Goal: Task Accomplishment & Management: Complete application form

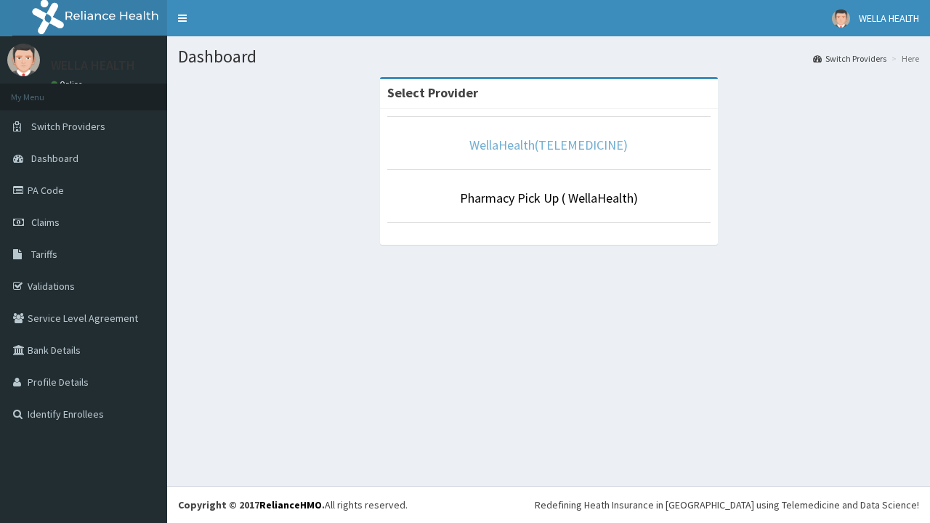
click at [548, 145] on link "WellaHealth(TELEMEDICINE)" at bounding box center [549, 145] width 158 height 17
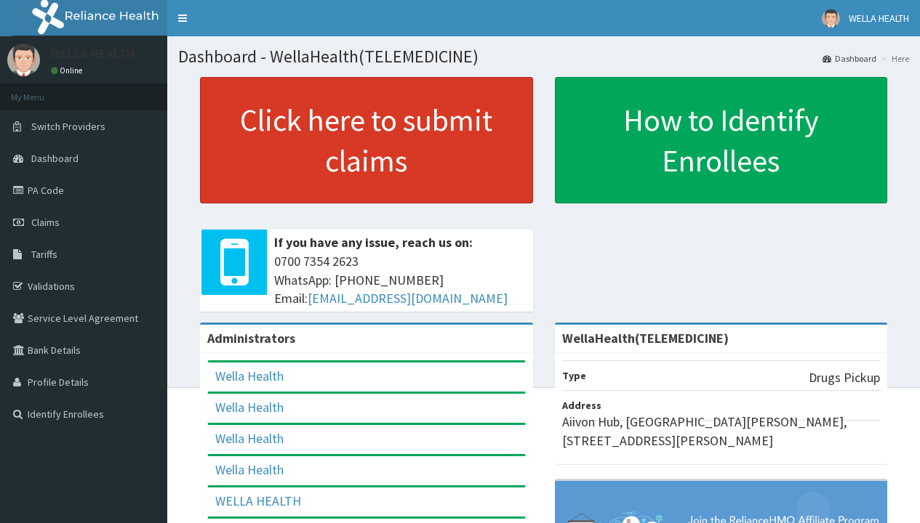
click at [366, 140] on link "Click here to submit claims" at bounding box center [366, 140] width 333 height 126
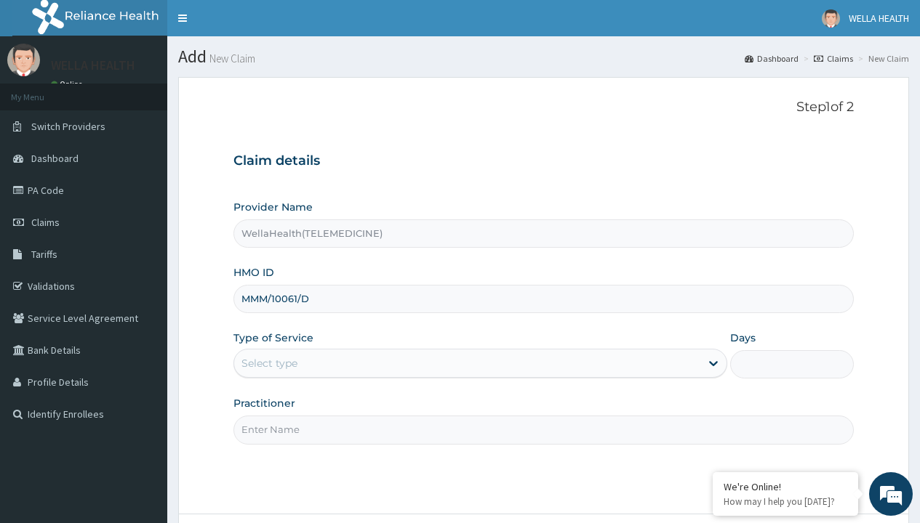
type input "MMM/10061/D"
type input "WellaHealth"
click at [269, 363] on div "Select type" at bounding box center [269, 363] width 56 height 15
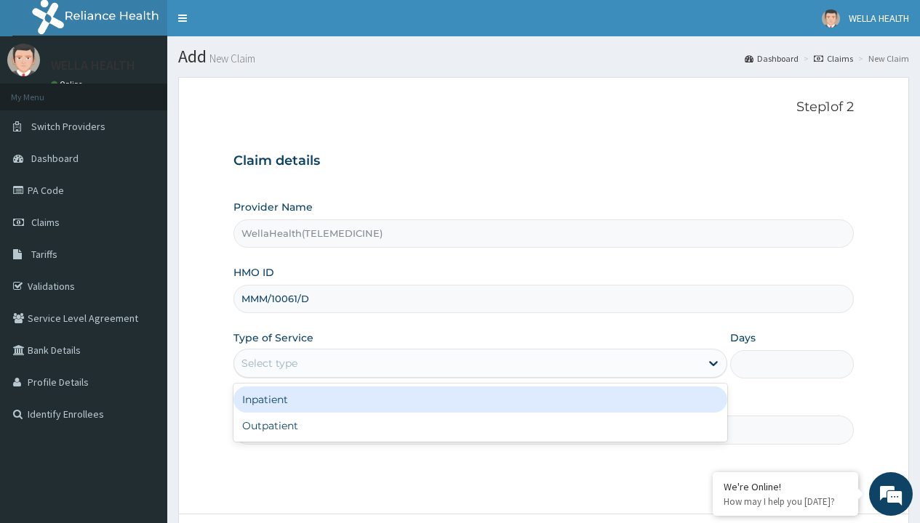
click at [480, 426] on div "Outpatient" at bounding box center [480, 426] width 494 height 26
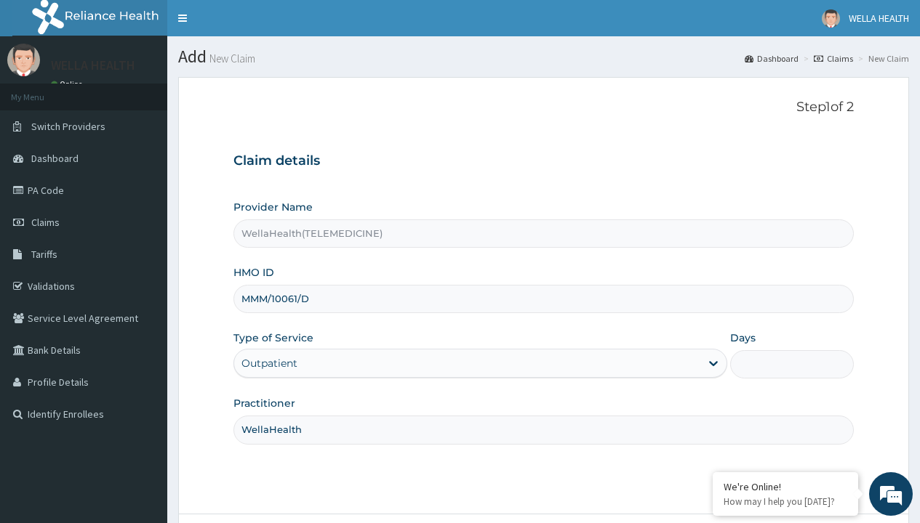
type input "1"
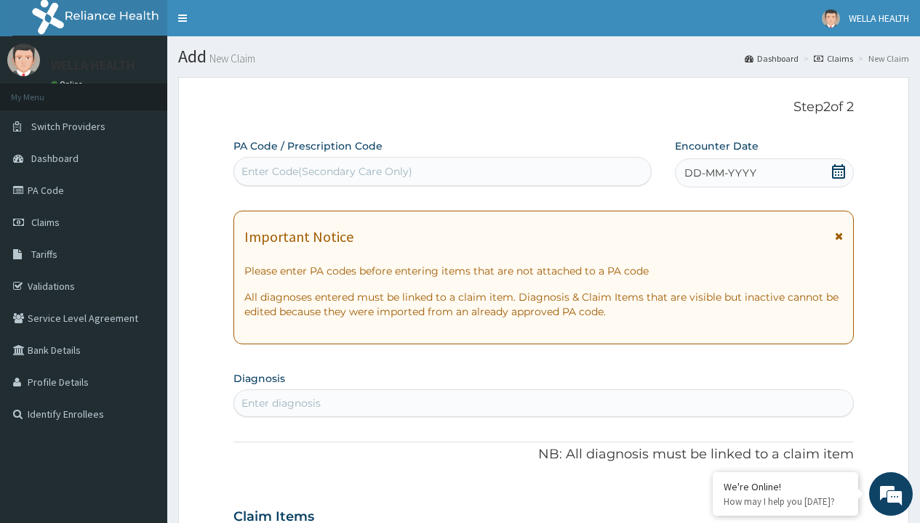
scroll to position [121, 0]
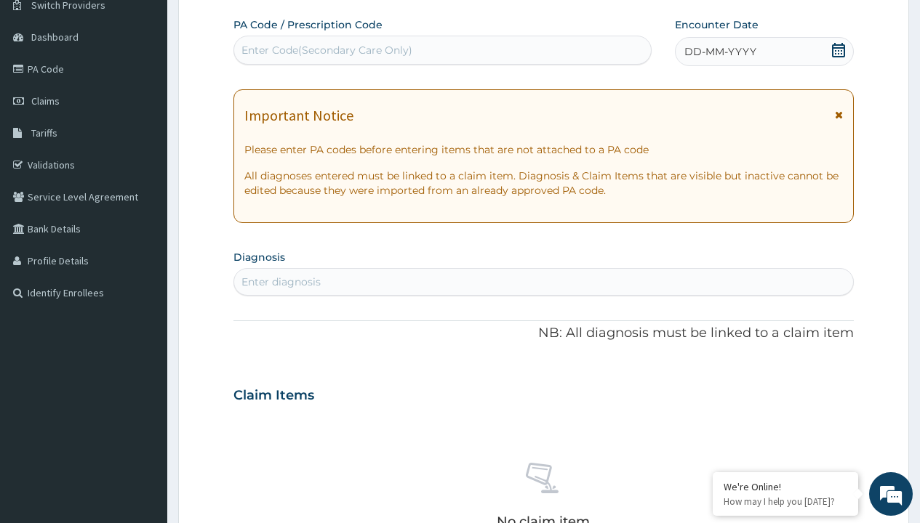
click at [719, 52] on span "DD-MM-YYYY" at bounding box center [720, 51] width 72 height 15
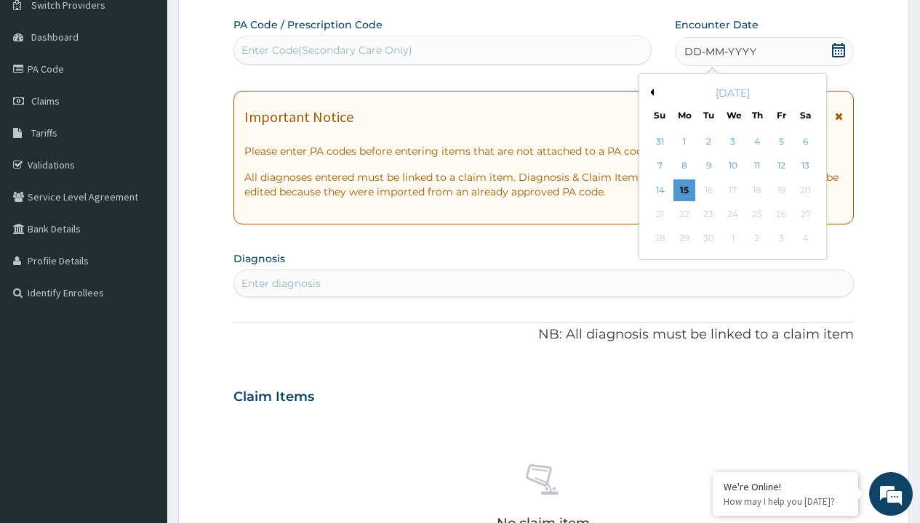
click at [649, 92] on button "Previous Month" at bounding box center [649, 92] width 7 height 7
click at [805, 166] on div "9" at bounding box center [805, 167] width 22 height 22
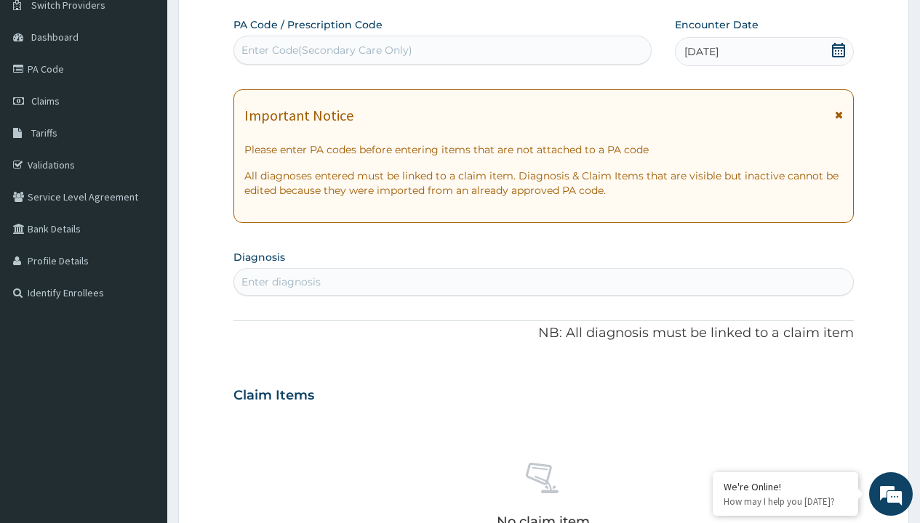
click at [326, 50] on div "Enter Code(Secondary Care Only)" at bounding box center [326, 50] width 171 height 15
type input "PR/D50FEEA1"
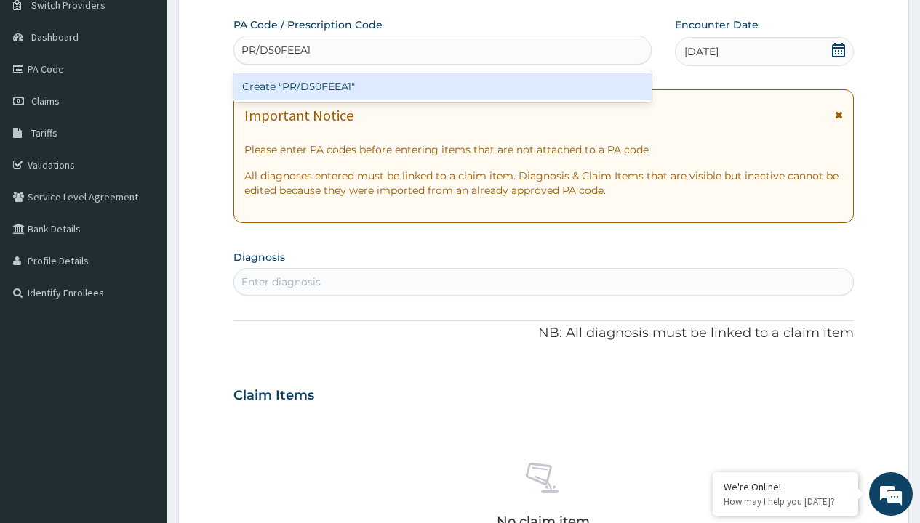
click at [442, 86] on div "Create "PR/D50FEEA1"" at bounding box center [441, 86] width 417 height 26
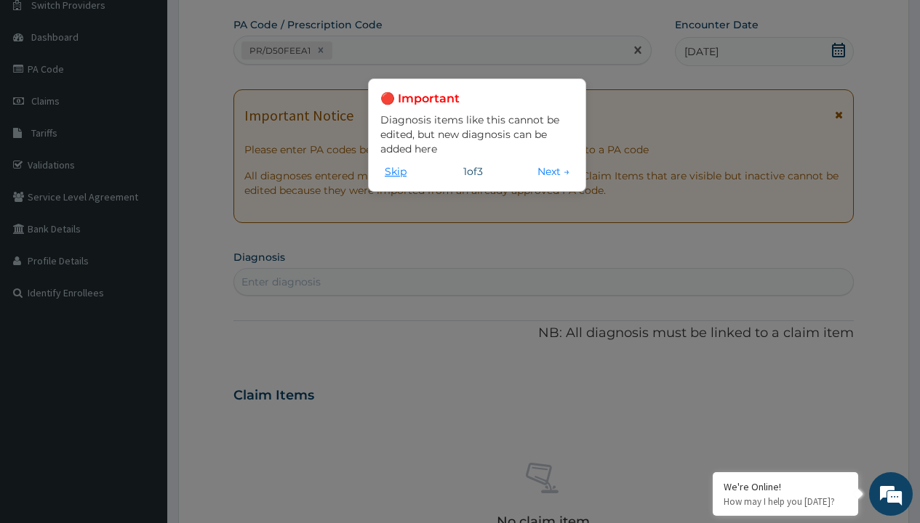
click at [395, 171] on button "Skip" at bounding box center [395, 172] width 31 height 16
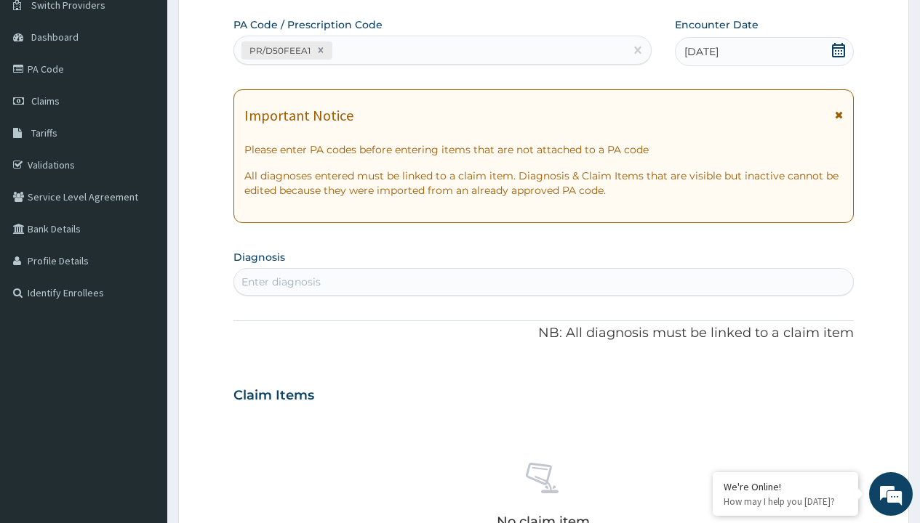
click at [281, 282] on div "Enter diagnosis" at bounding box center [280, 282] width 79 height 15
type input "prescription collected"
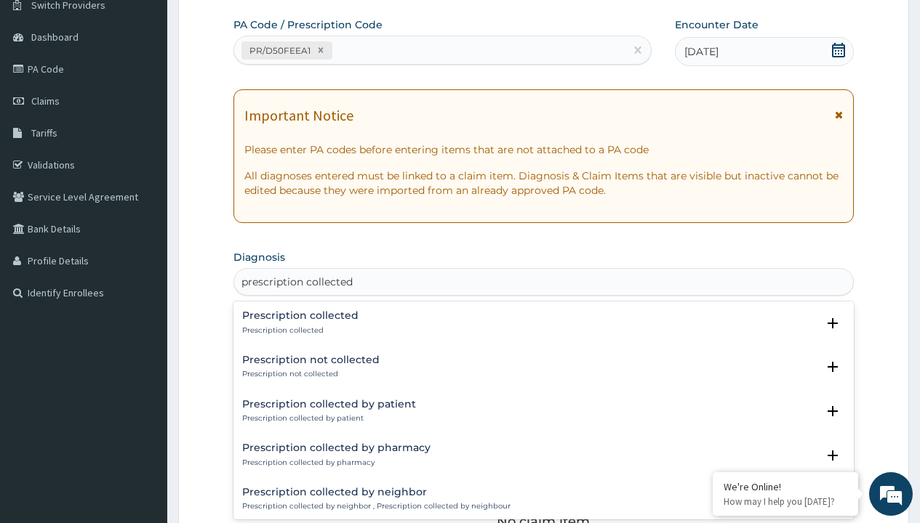
click at [298, 330] on p "Prescription collected" at bounding box center [300, 331] width 116 height 10
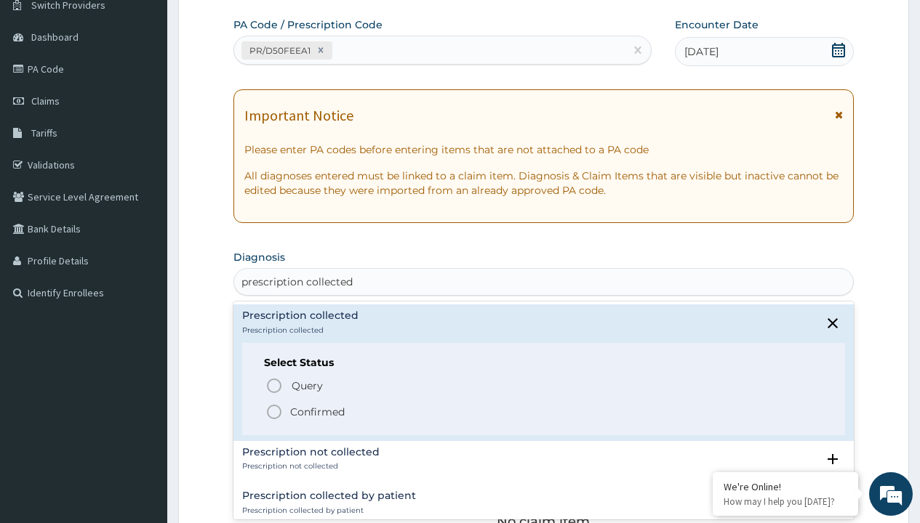
click at [317, 411] on p "Confirmed" at bounding box center [317, 412] width 55 height 15
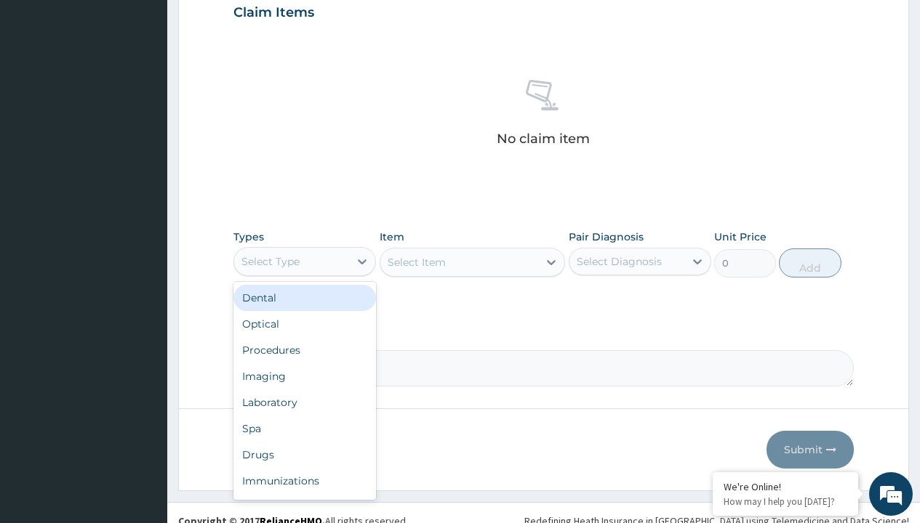
type input "procedures"
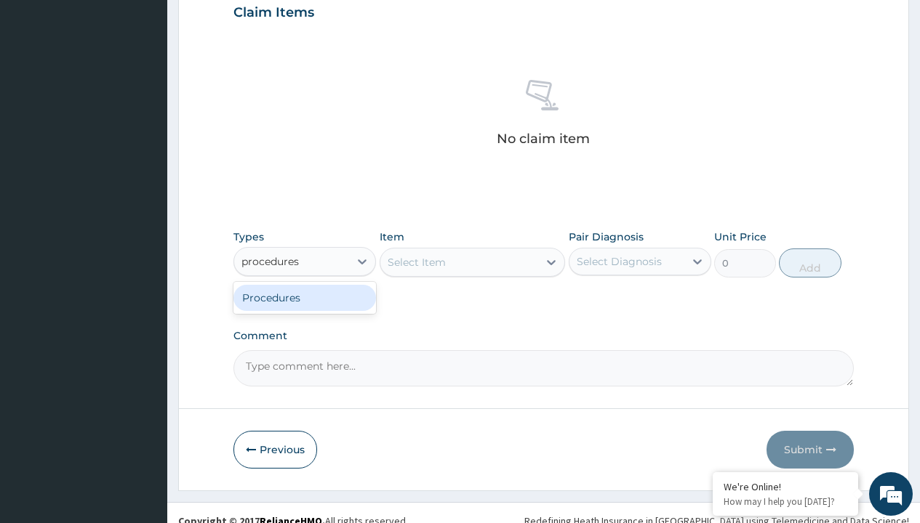
click at [305, 297] on div "Procedures" at bounding box center [304, 298] width 142 height 26
click at [416, 262] on div "Select Item" at bounding box center [416, 262] width 58 height 15
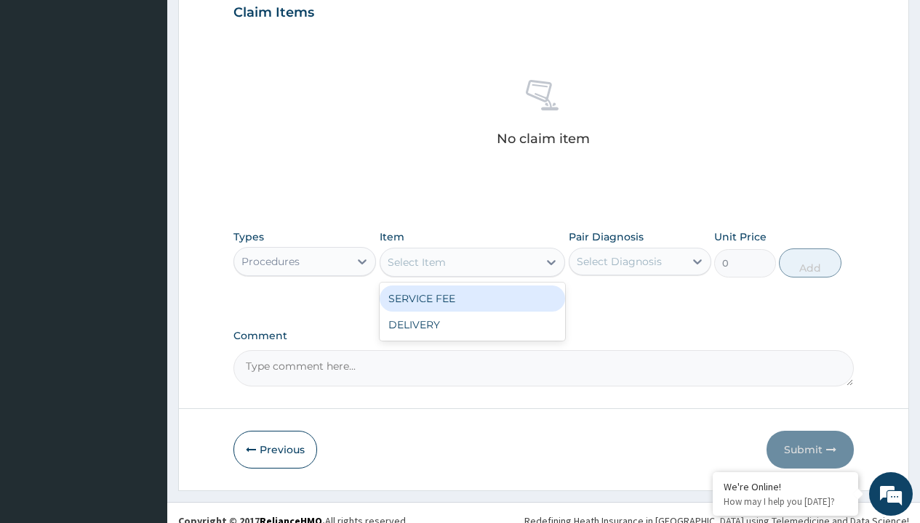
type input "service fee"
click at [472, 298] on div "SERVICE FEE" at bounding box center [472, 299] width 186 height 26
type input "100"
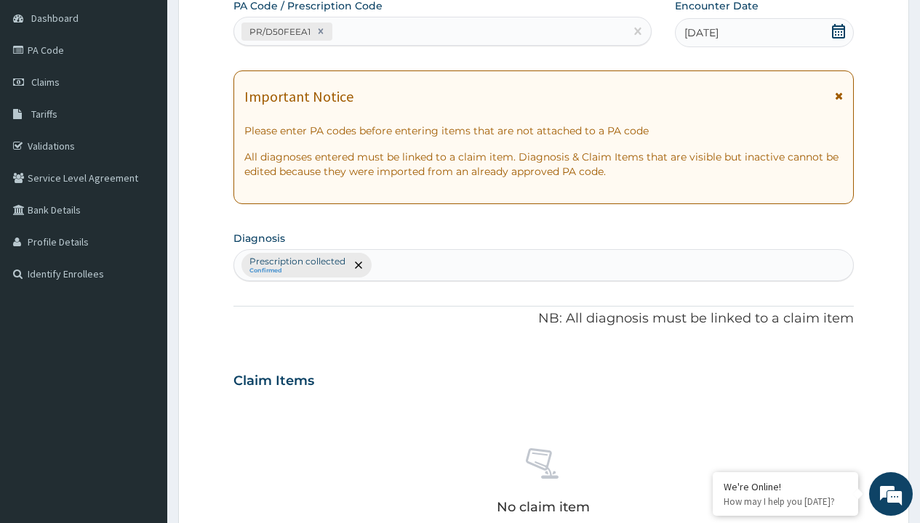
type input "prescription collected"
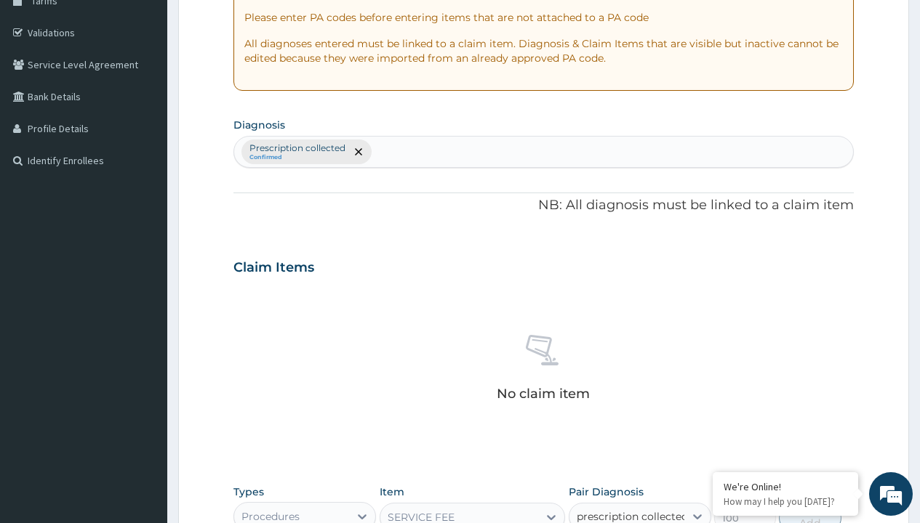
checkbox input "true"
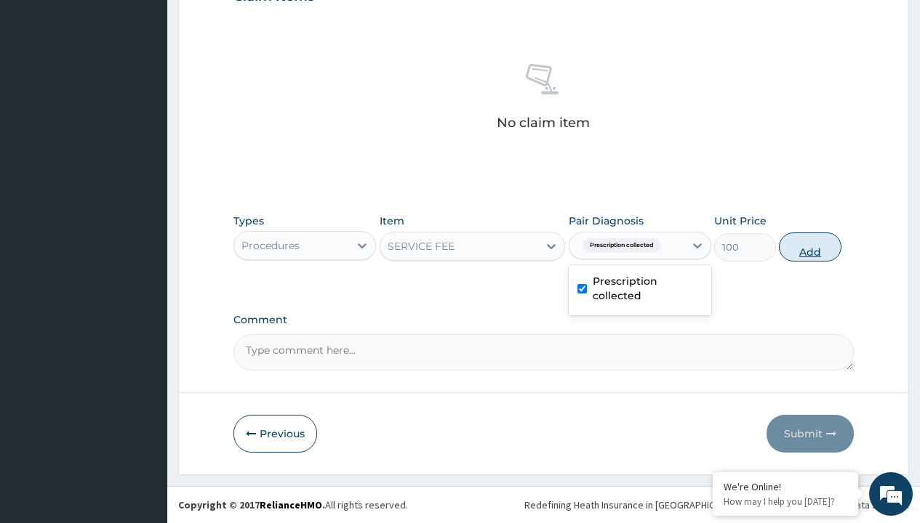
click at [810, 246] on button "Add" at bounding box center [809, 247] width 62 height 29
type input "0"
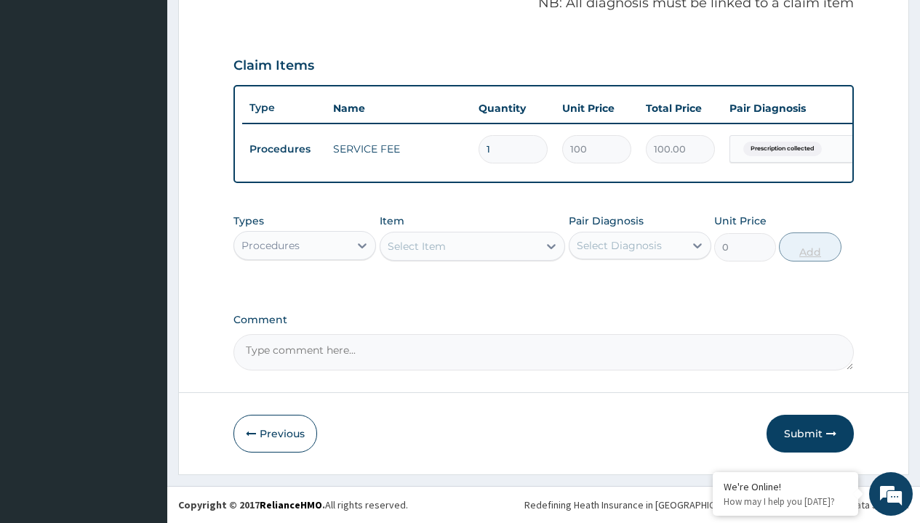
scroll to position [467, 0]
click at [270, 245] on div "Procedures" at bounding box center [270, 245] width 58 height 15
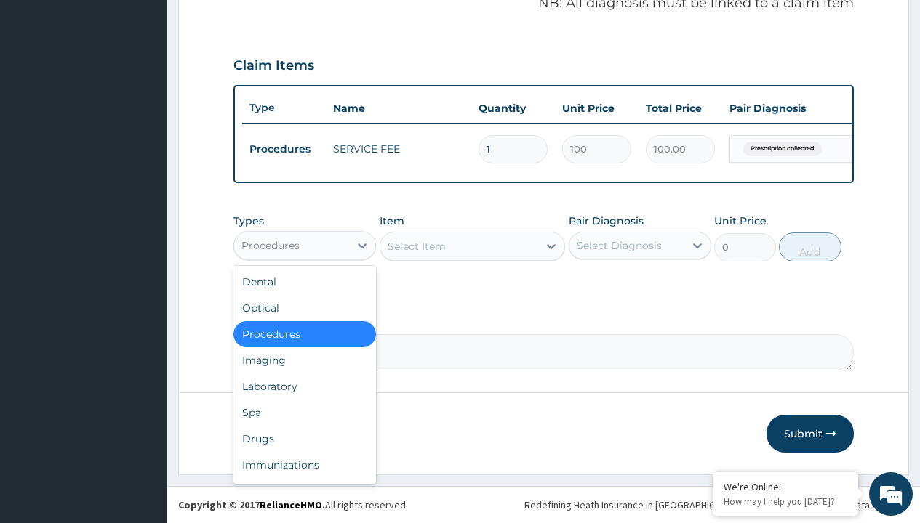
type input "drugs"
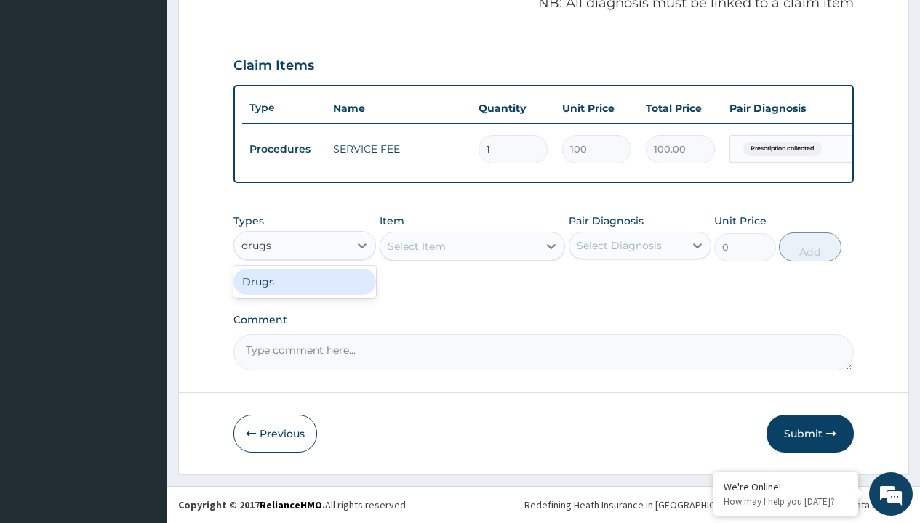
scroll to position [0, 0]
click at [305, 281] on div "Drugs" at bounding box center [304, 282] width 142 height 26
click at [416, 246] on div "Select Item" at bounding box center [472, 246] width 186 height 29
type input "[MEDICAL_DATA] + [MEDICAL_DATA] 20/120 lumartem x24"
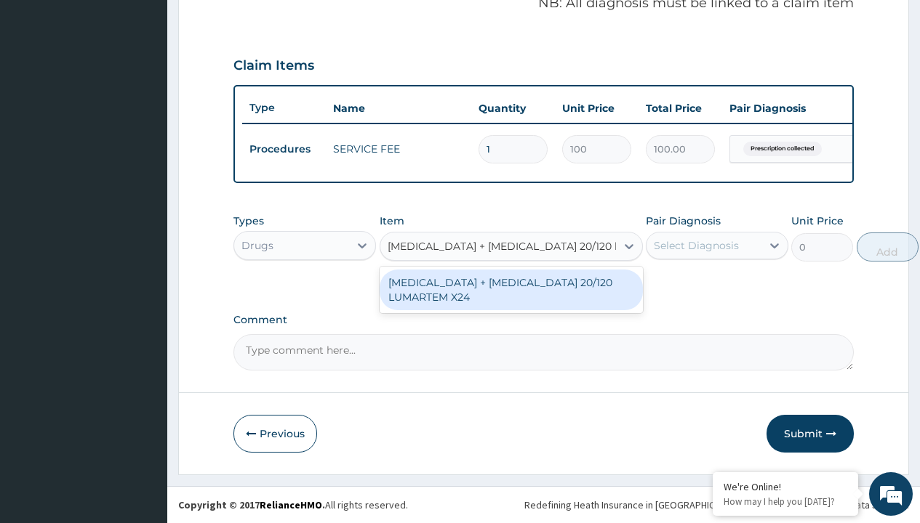
click at [510, 289] on div "[MEDICAL_DATA] + [MEDICAL_DATA] 20/120 LUMARTEM X24" at bounding box center [510, 290] width 263 height 41
type input "121.9000015258789"
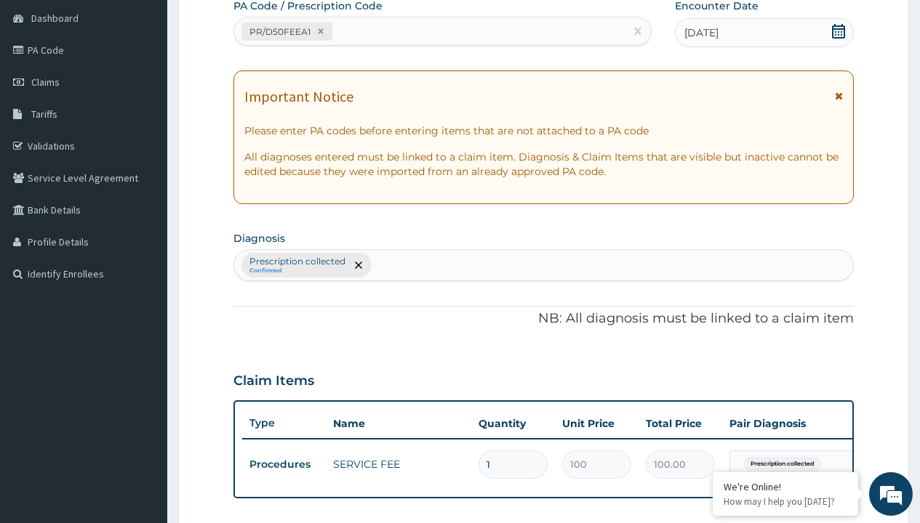
type input "prescription collected"
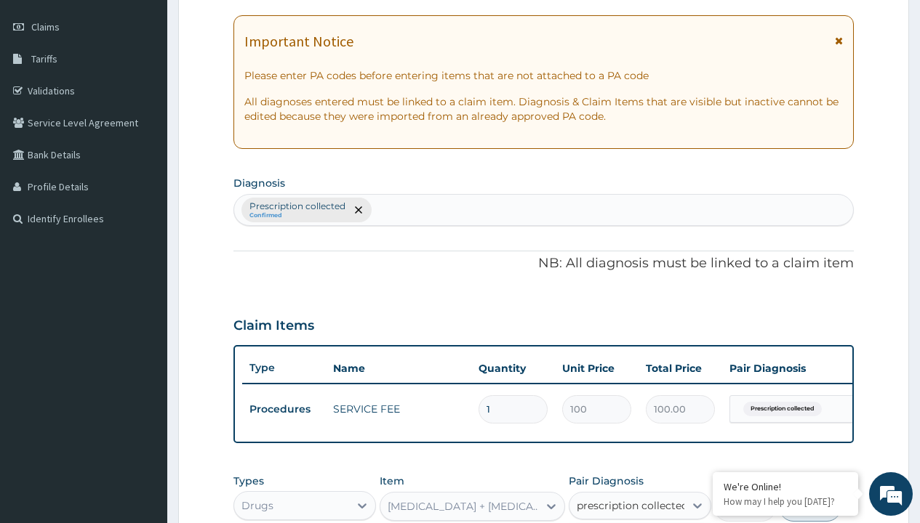
checkbox input "true"
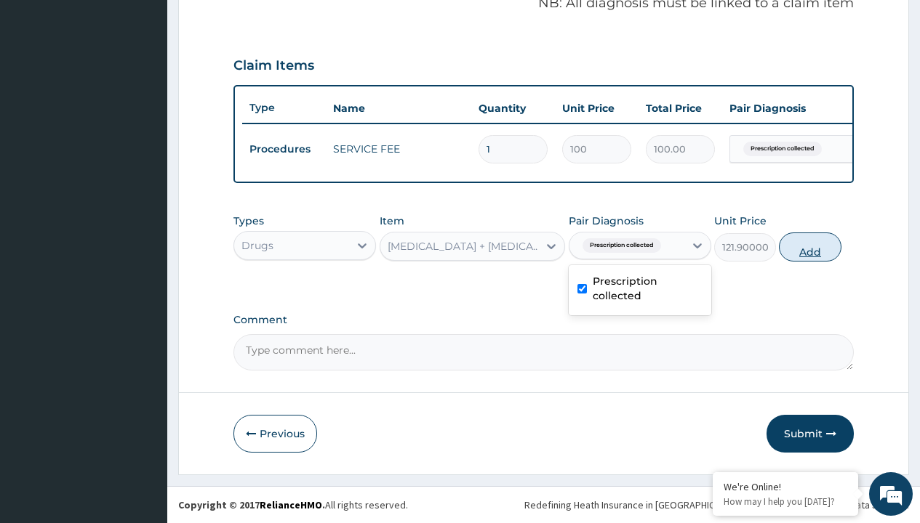
click at [810, 246] on button "Add" at bounding box center [809, 247] width 62 height 29
type input "0"
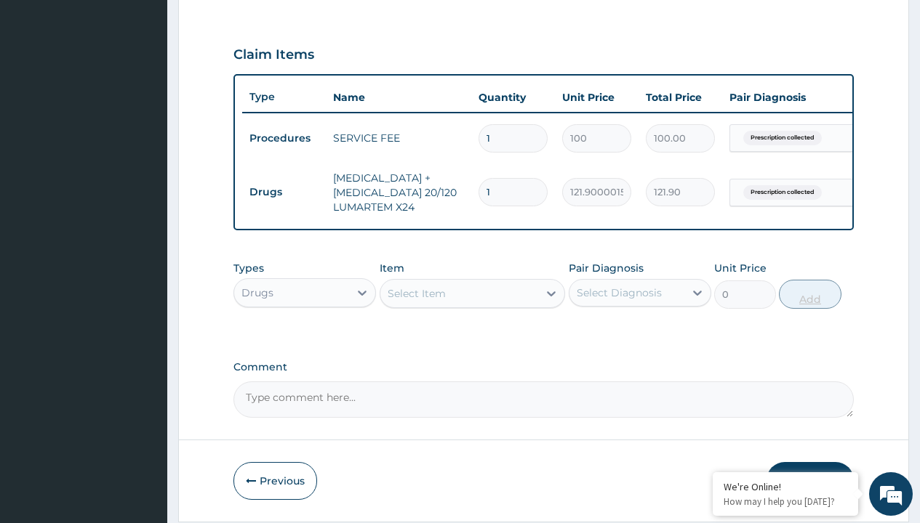
type input "24"
type input "2925.60"
type input "24"
click at [283, 192] on td "Drugs" at bounding box center [284, 192] width 84 height 27
type input "drugs"
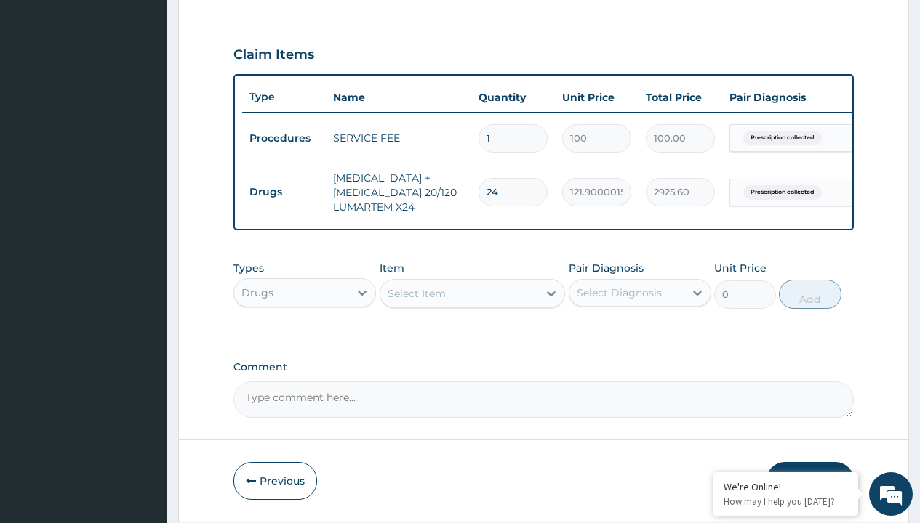
scroll to position [0, 0]
click at [305, 339] on div "Drugs" at bounding box center [304, 329] width 142 height 26
click at [416, 301] on div "Select Item" at bounding box center [416, 293] width 58 height 15
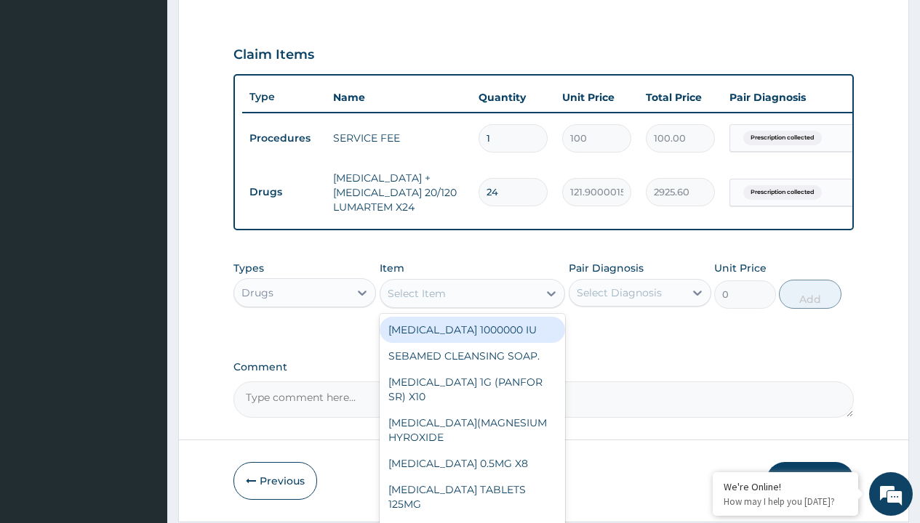
type input "[PERSON_NAME] 228 suspension (amoxicillin/clavulanic acid)/[PERSON_NAME]"
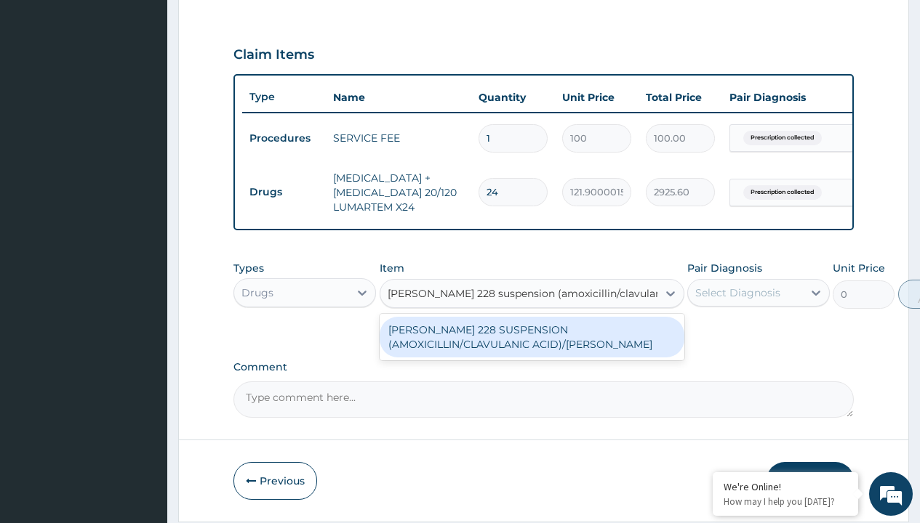
click at [531, 347] on div "[PERSON_NAME] 228 SUSPENSION (AMOXICILLIN/CLAVULANIC ACID)/[PERSON_NAME]" at bounding box center [531, 337] width 305 height 41
type input "6700"
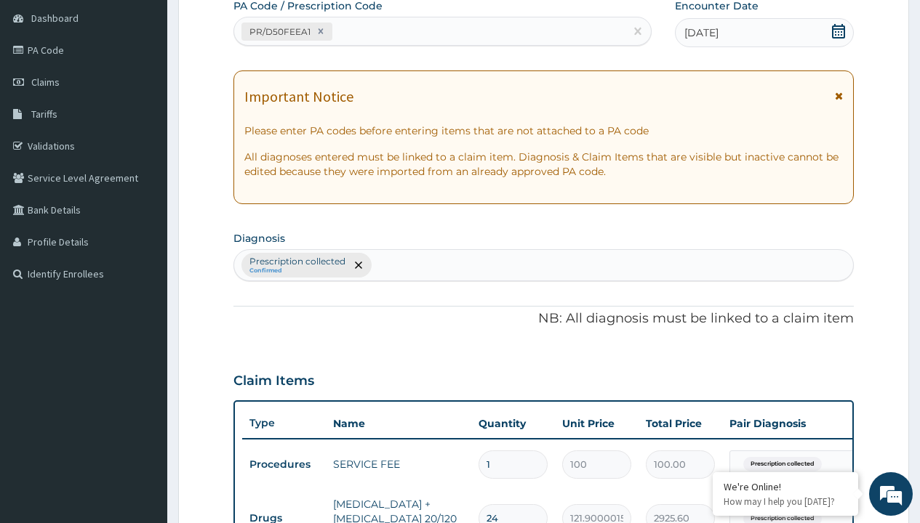
type input "prescription collected"
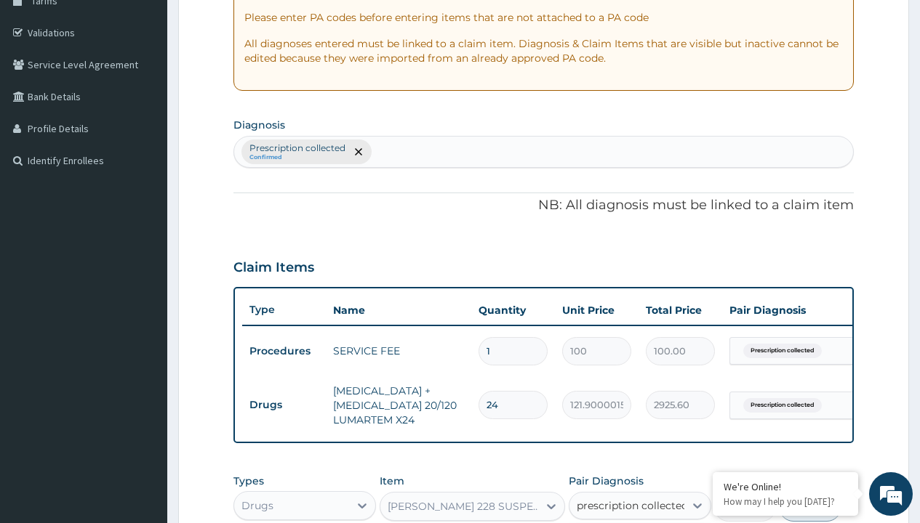
scroll to position [0, 0]
checkbox input "true"
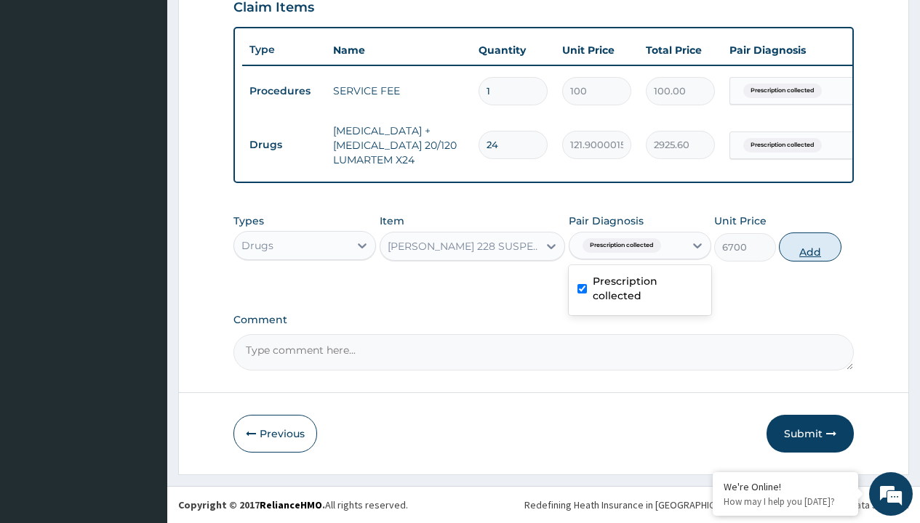
click at [810, 246] on button "Add" at bounding box center [809, 247] width 62 height 29
type input "0"
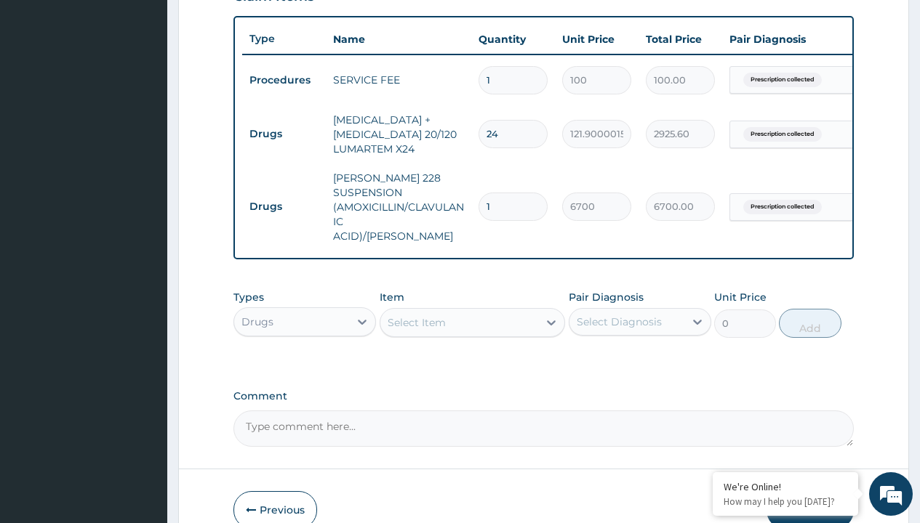
click at [283, 134] on td "Drugs" at bounding box center [284, 134] width 84 height 27
type input "drugs"
click at [305, 354] on div "Drugs" at bounding box center [304, 358] width 142 height 26
click at [416, 318] on div "Select Item" at bounding box center [416, 322] width 58 height 15
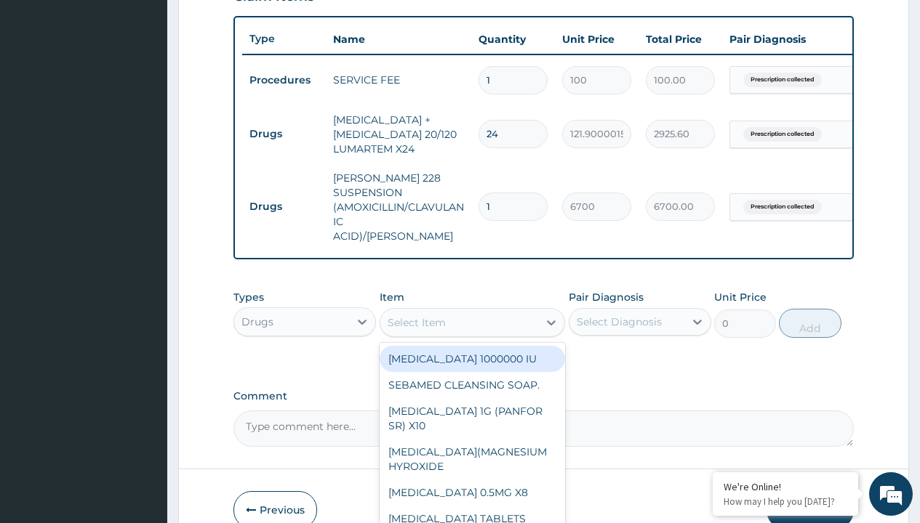
type input "[MEDICAL_DATA] syrup/[PERSON_NAME]"
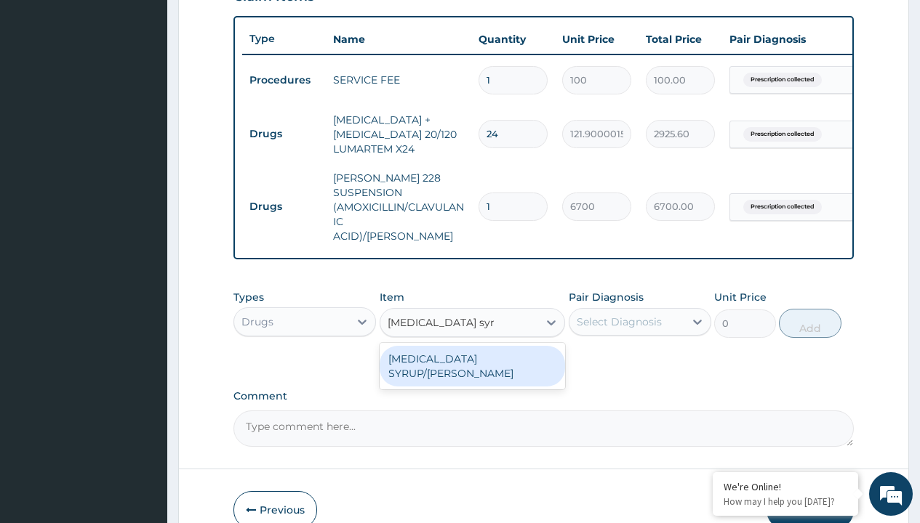
click at [472, 355] on div "[MEDICAL_DATA] SYRUP/[PERSON_NAME]" at bounding box center [472, 366] width 186 height 41
type input "2500"
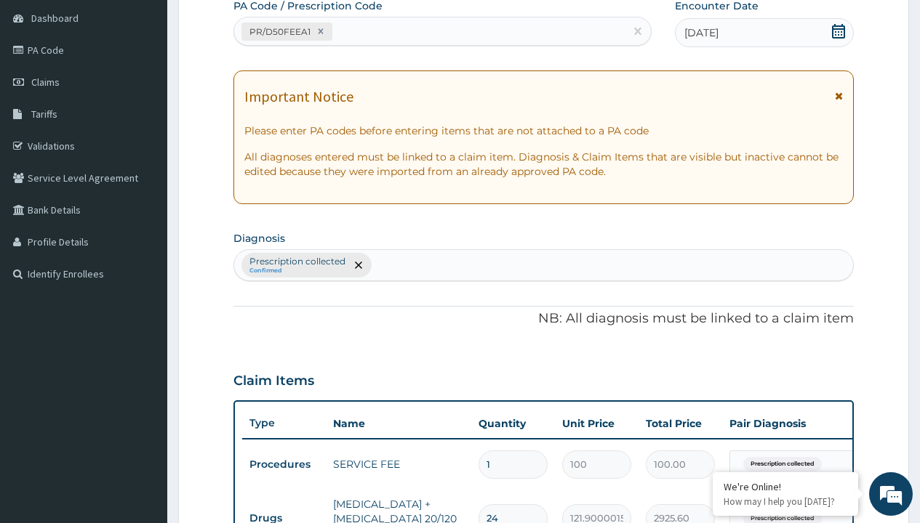
type input "prescription collected"
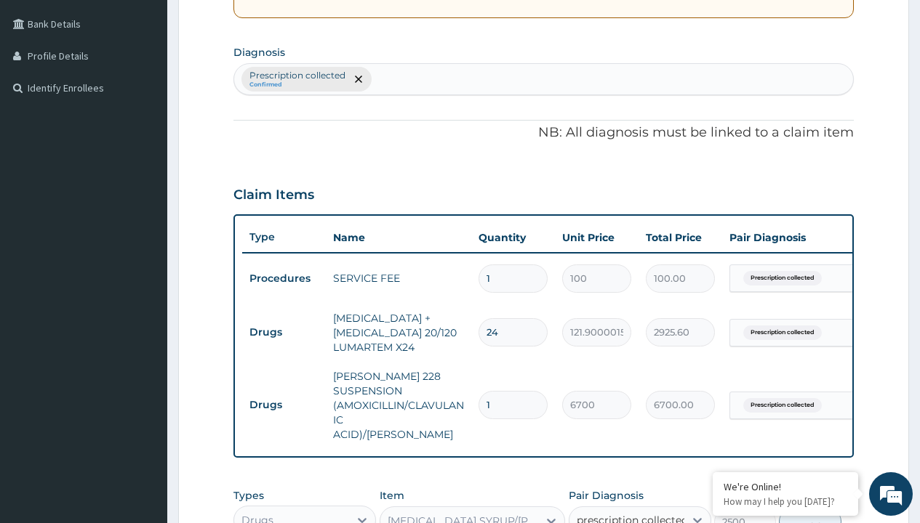
checkbox input "true"
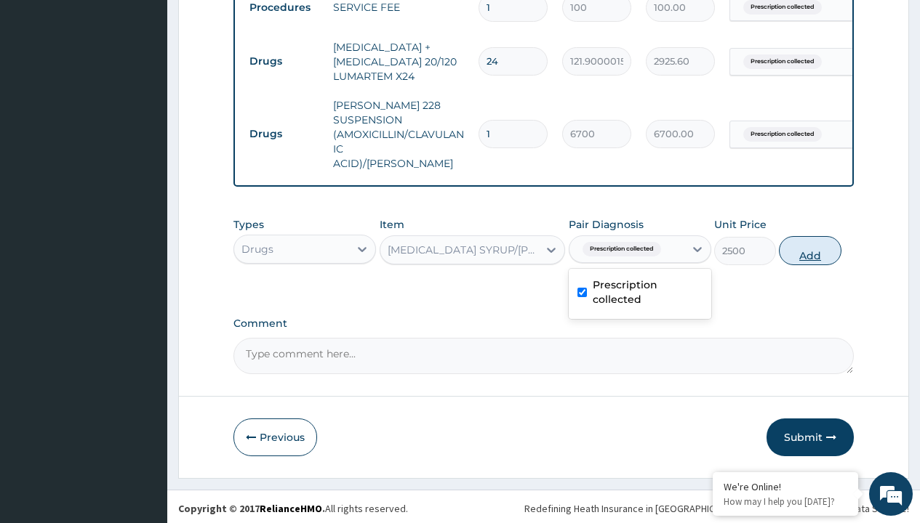
click at [810, 246] on button "Add" at bounding box center [809, 250] width 62 height 29
type input "0"
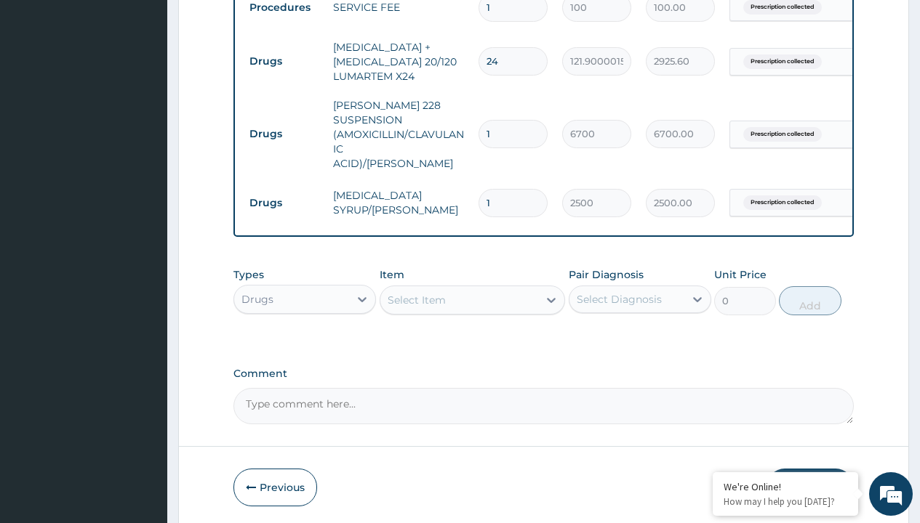
click at [283, 61] on td "Drugs" at bounding box center [284, 61] width 84 height 27
type input "drugs"
click at [305, 331] on div "Drugs" at bounding box center [304, 336] width 142 height 26
click at [416, 296] on div "Select Item" at bounding box center [416, 300] width 58 height 15
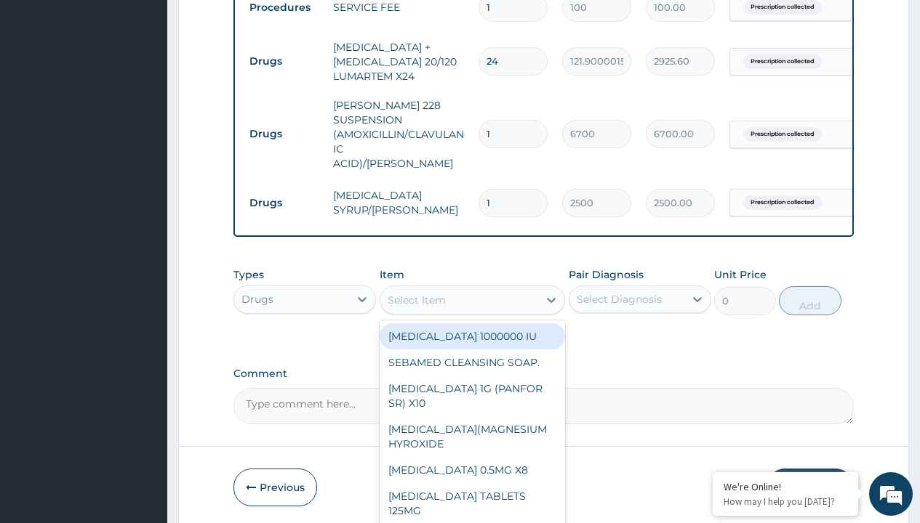
type input "[MEDICAL_DATA] syrup"
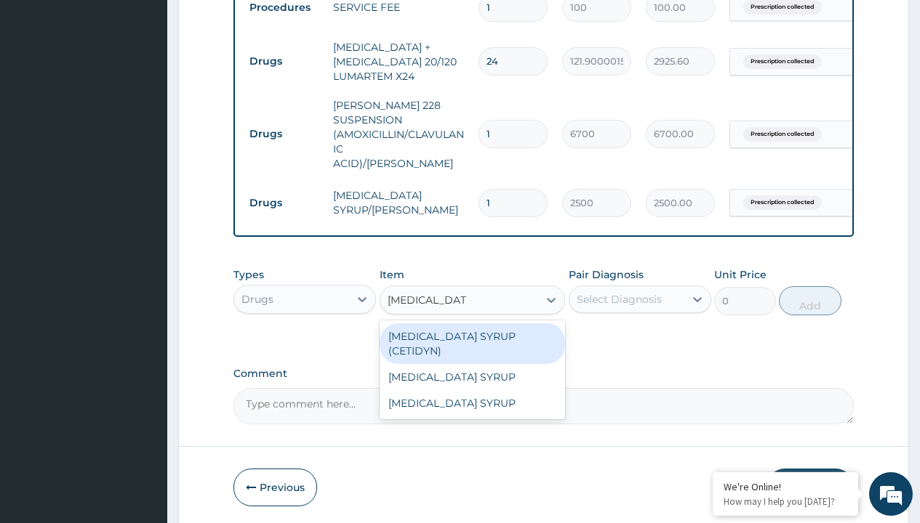
click at [472, 332] on div "[MEDICAL_DATA] SYRUP (CETIDYN)" at bounding box center [472, 343] width 186 height 41
type input "2200"
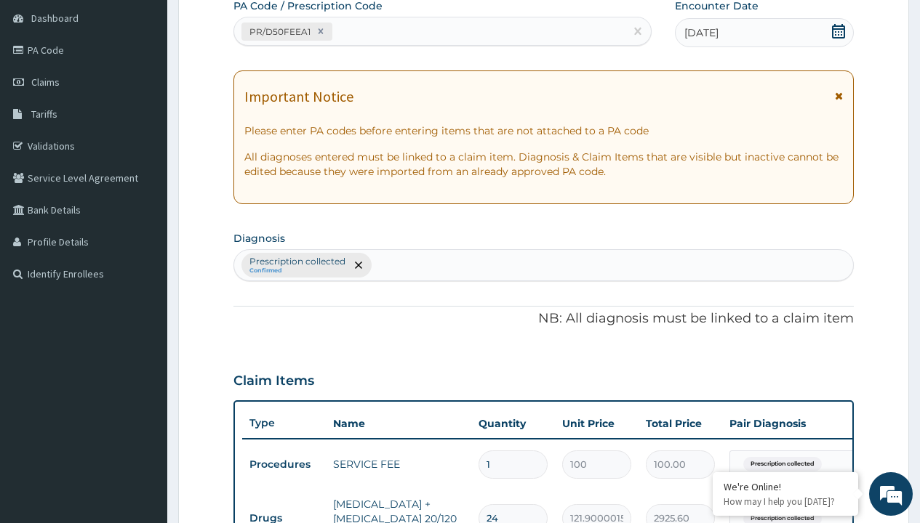
type input "prescription collected"
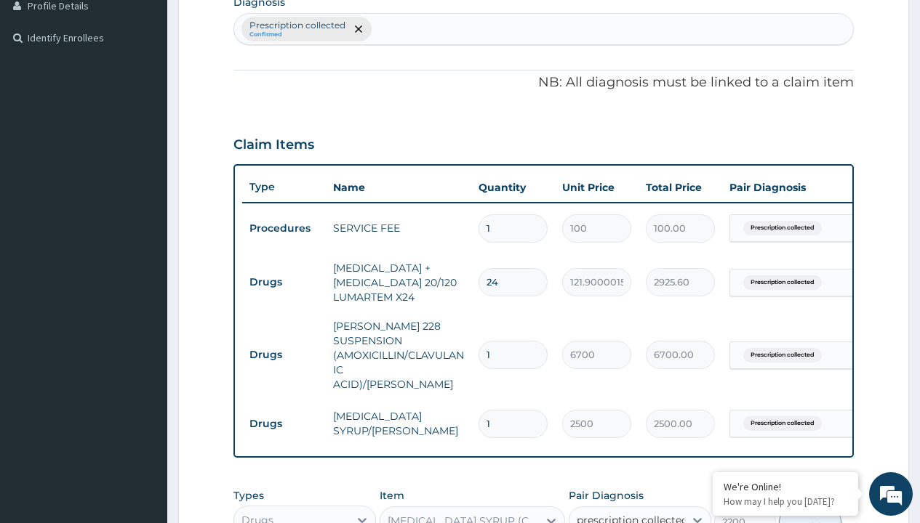
checkbox input "true"
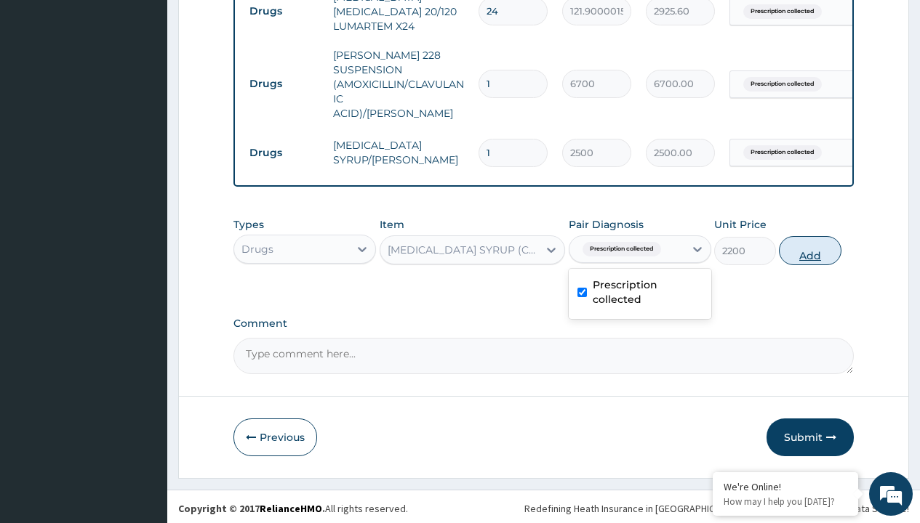
click at [810, 246] on button "Add" at bounding box center [809, 250] width 62 height 29
type input "0"
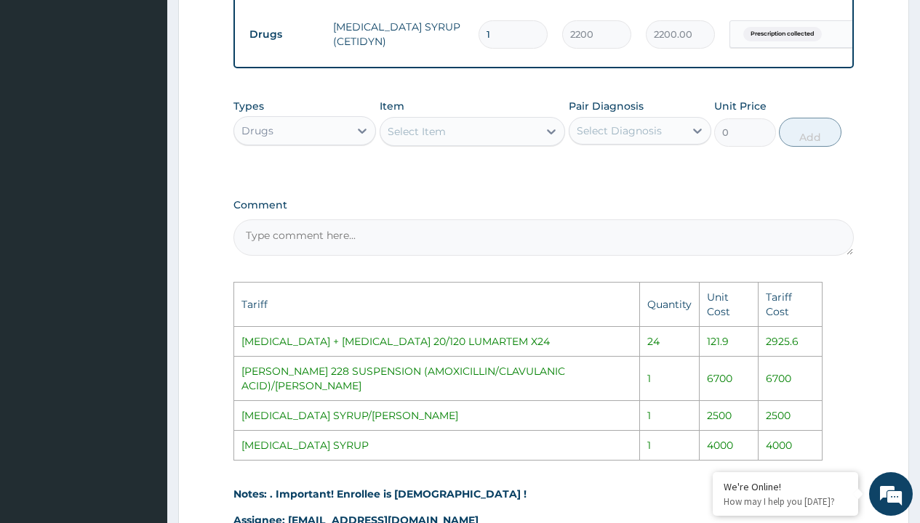
scroll to position [866, 0]
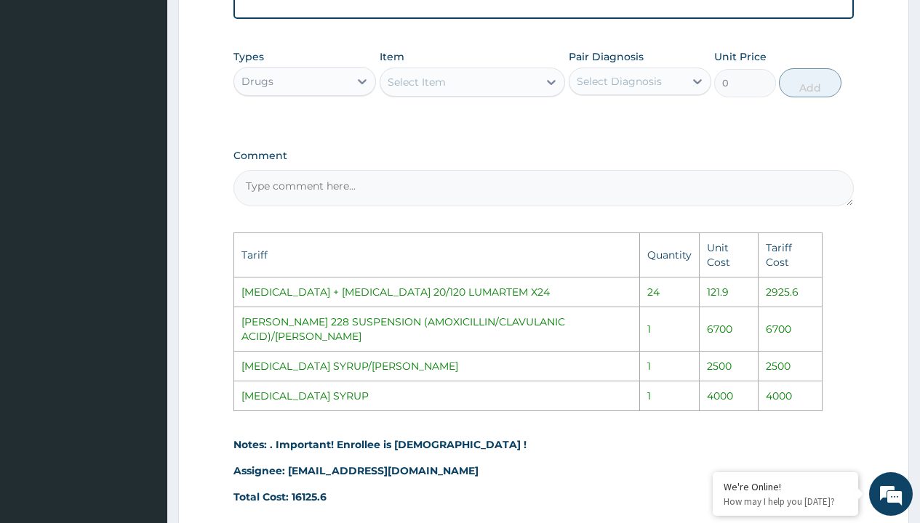
click at [491, 84] on div "Select Item" at bounding box center [459, 82] width 158 height 23
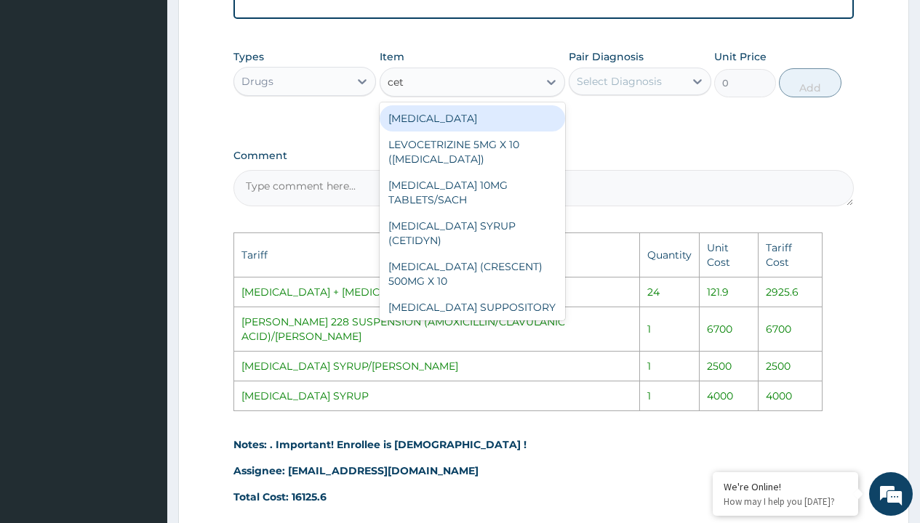
type input "ceti"
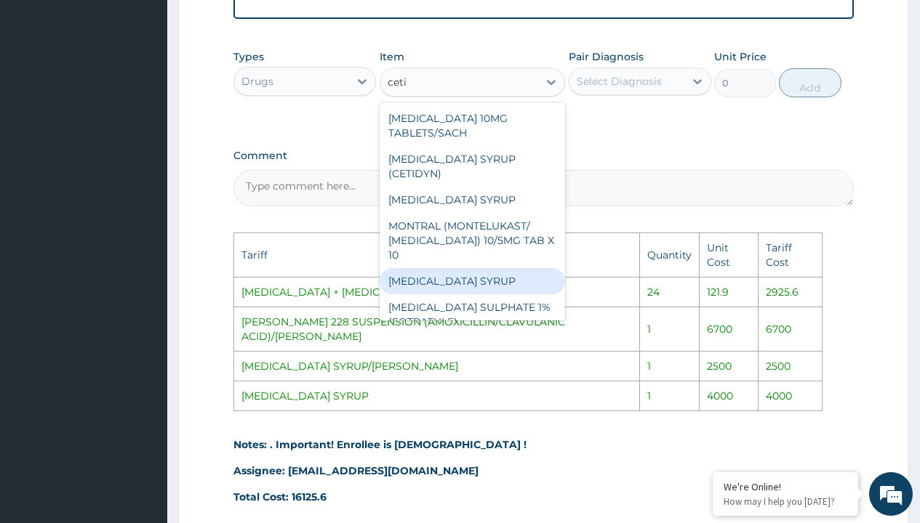
click at [480, 268] on div "[MEDICAL_DATA] SYRUP" at bounding box center [472, 281] width 186 height 26
type input "4000"
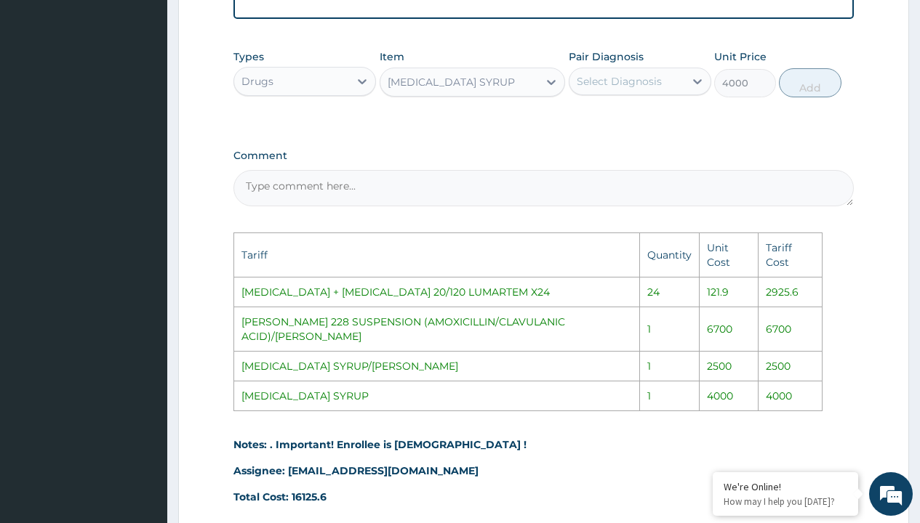
click at [643, 82] on div "Select Diagnosis" at bounding box center [618, 81] width 85 height 15
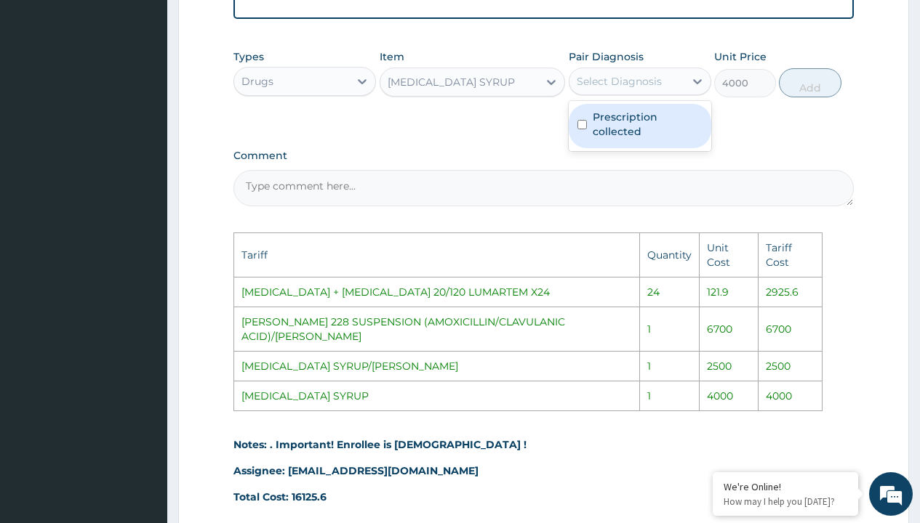
click at [644, 126] on label "Prescription collected" at bounding box center [647, 124] width 110 height 29
checkbox input "true"
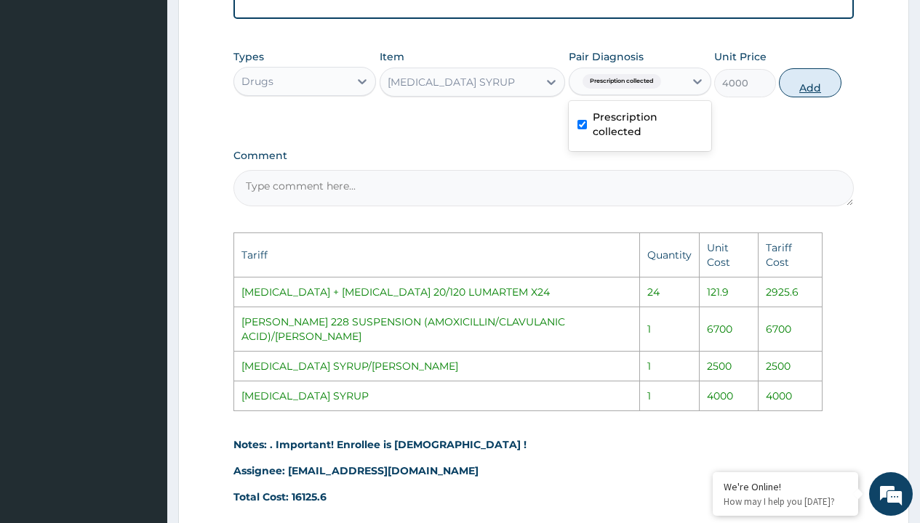
click at [812, 80] on button "Add" at bounding box center [809, 82] width 62 height 29
type input "0"
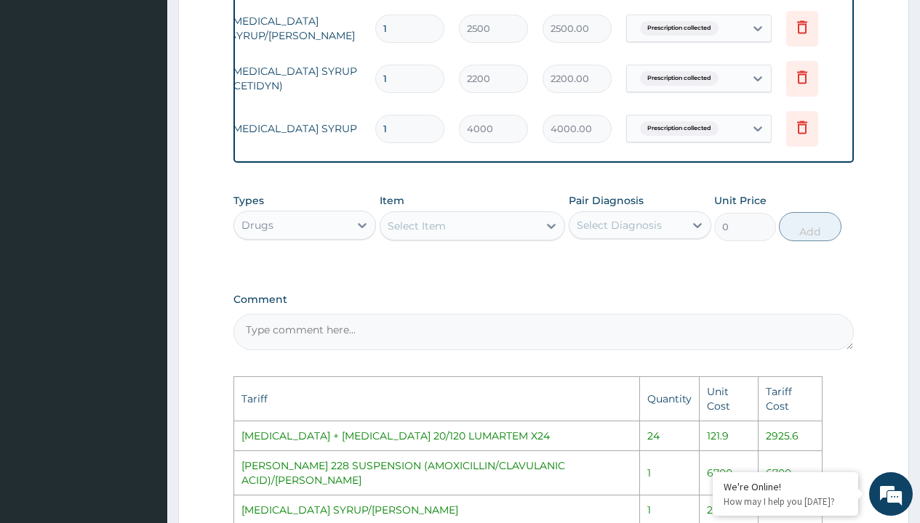
scroll to position [0, 104]
click at [802, 68] on icon at bounding box center [800, 76] width 17 height 17
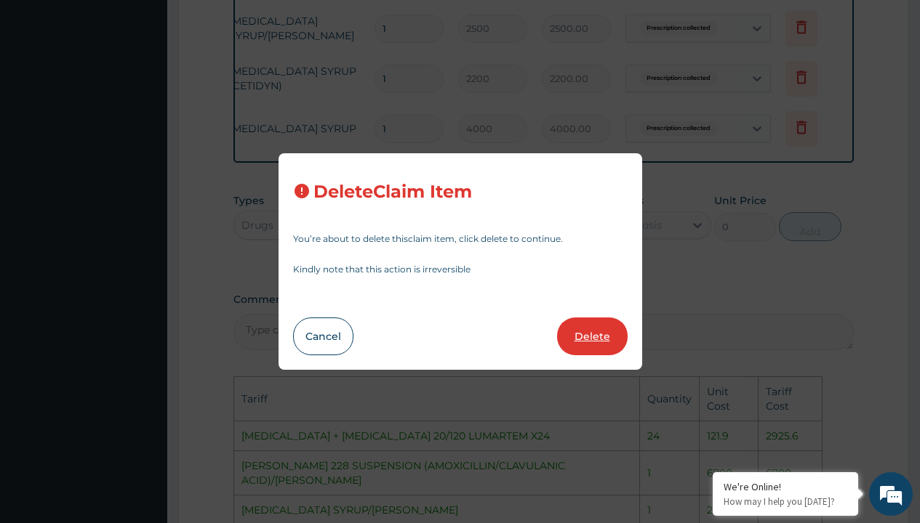
click at [597, 333] on button "Delete" at bounding box center [592, 337] width 71 height 38
type input "4000"
type input "4000.00"
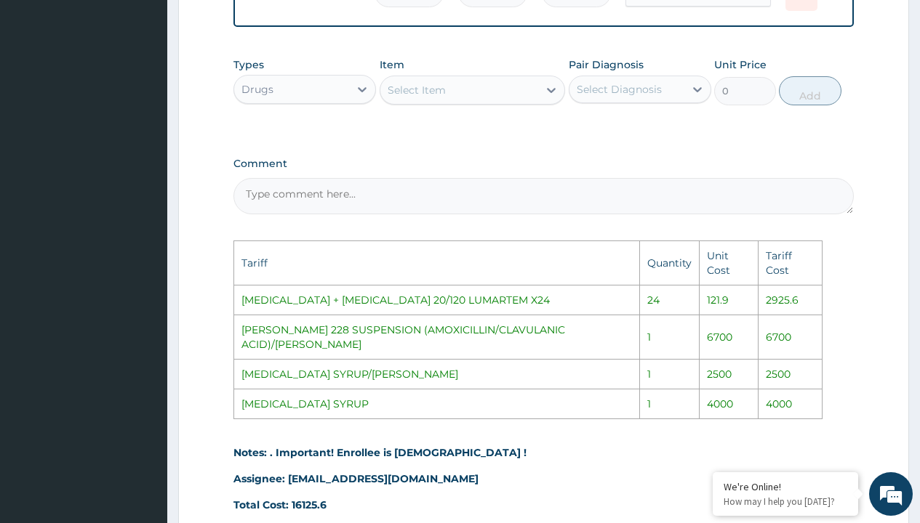
scroll to position [974, 0]
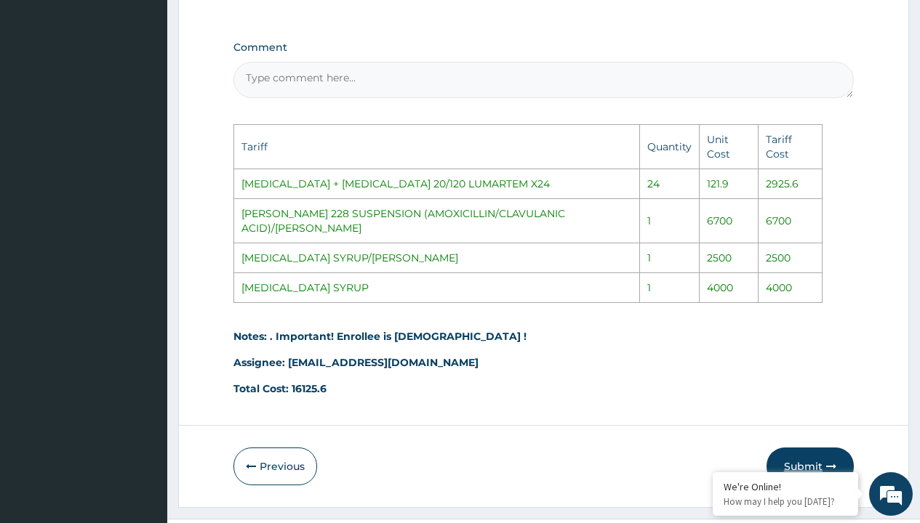
click at [799, 448] on button "Submit" at bounding box center [809, 467] width 87 height 38
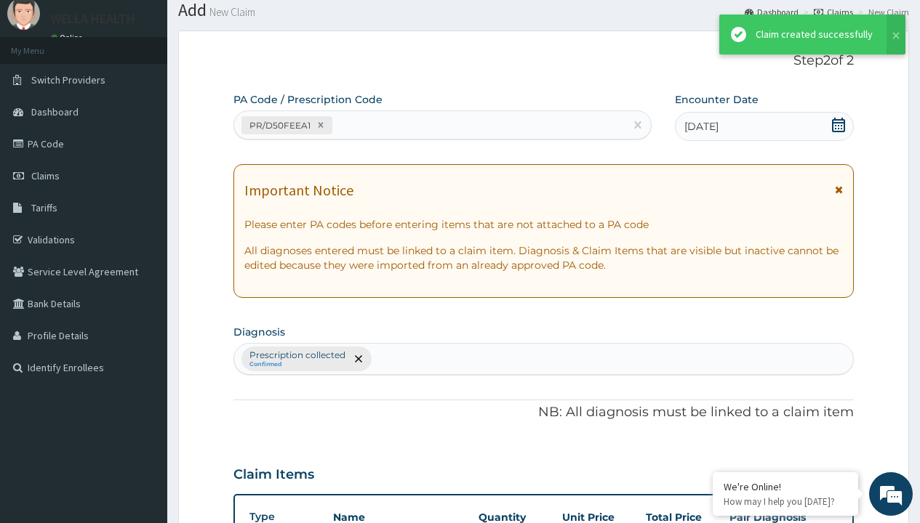
scroll to position [698, 0]
